Goal: Task Accomplishment & Management: Use online tool/utility

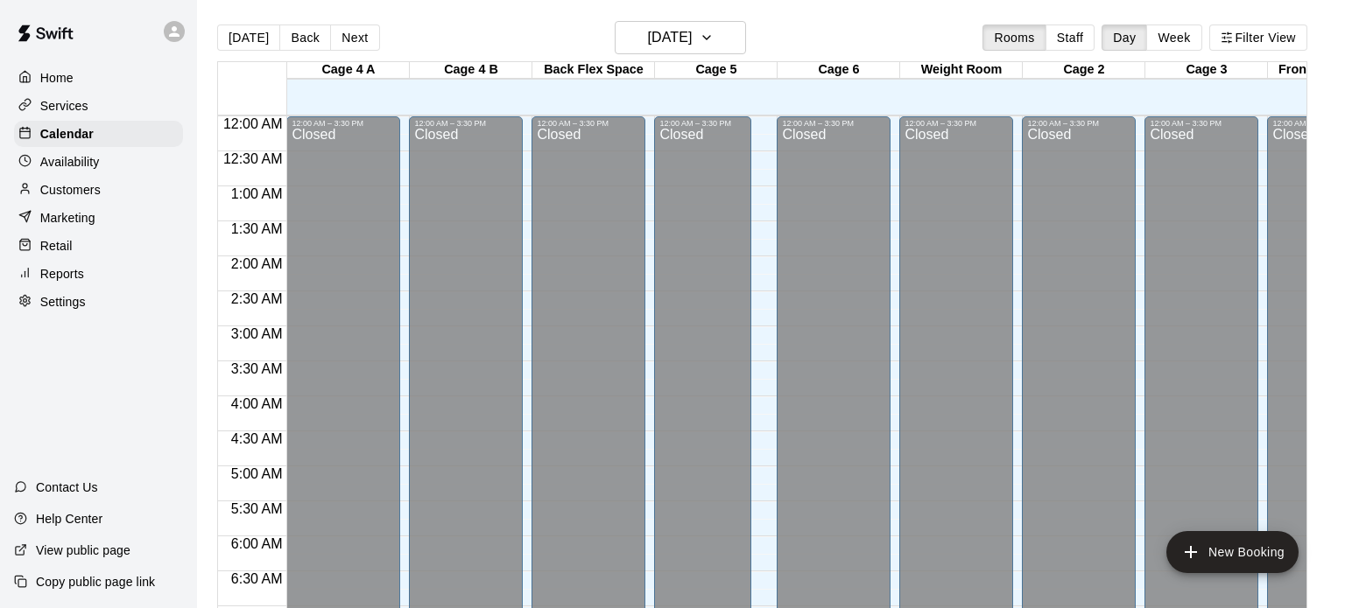
scroll to position [1097, 0]
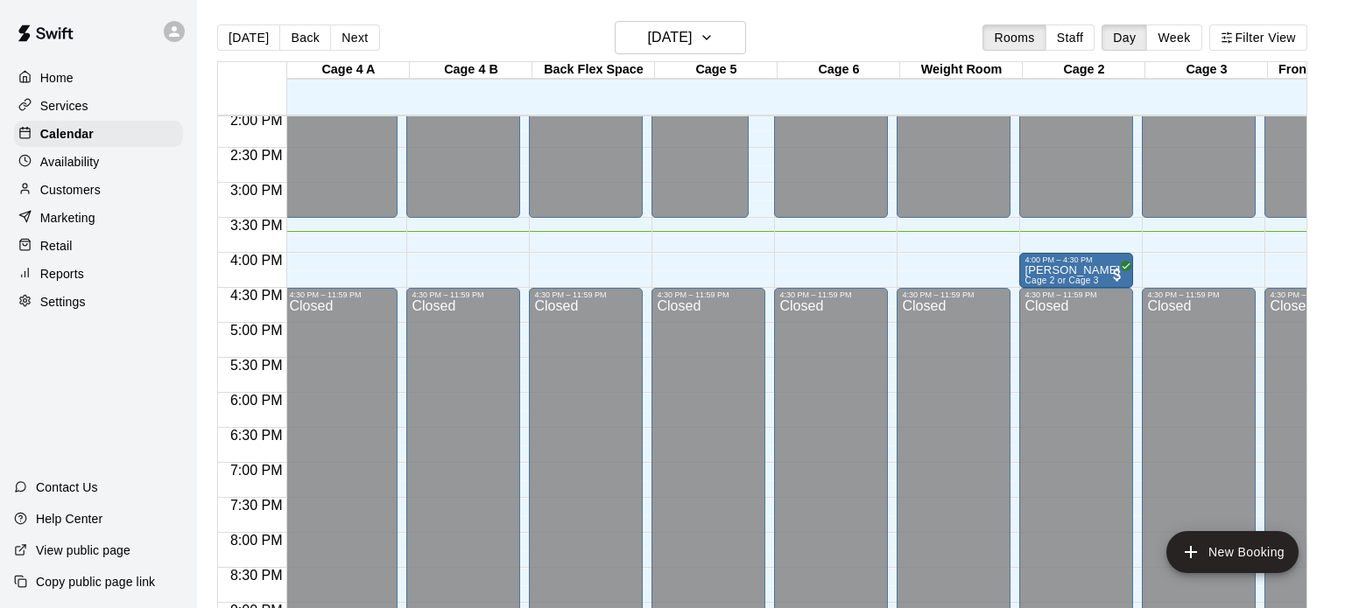
scroll to position [0, 3]
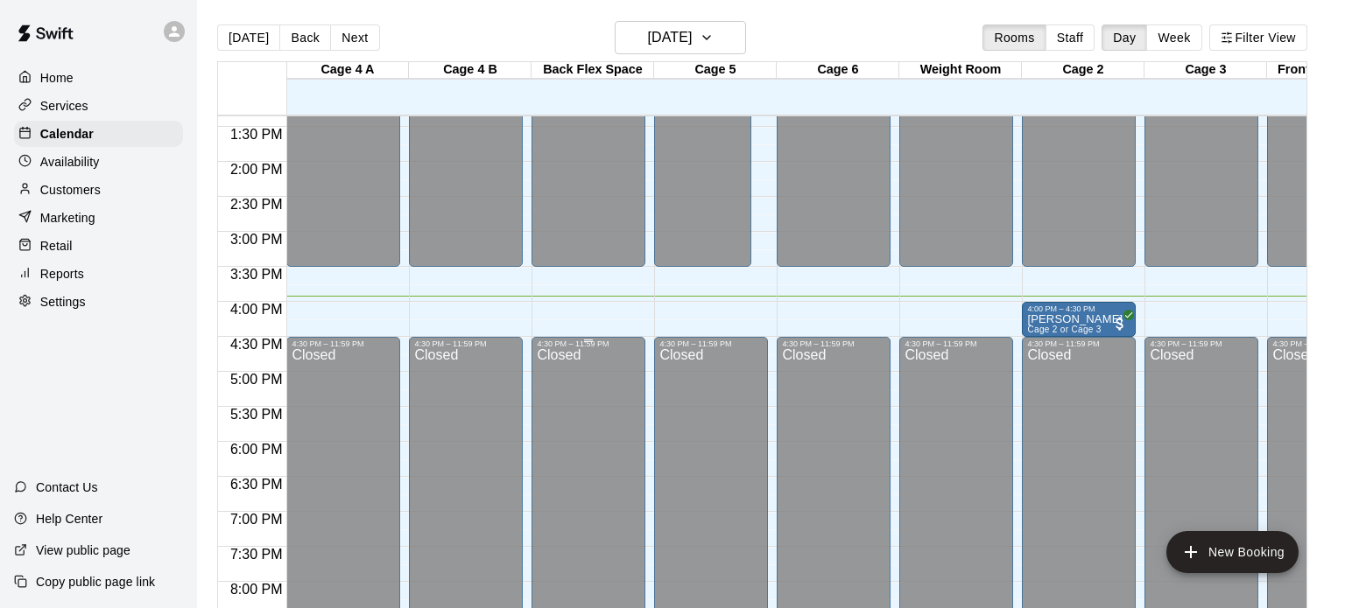
scroll to position [0, 2]
